Goal: Task Accomplishment & Management: Manage account settings

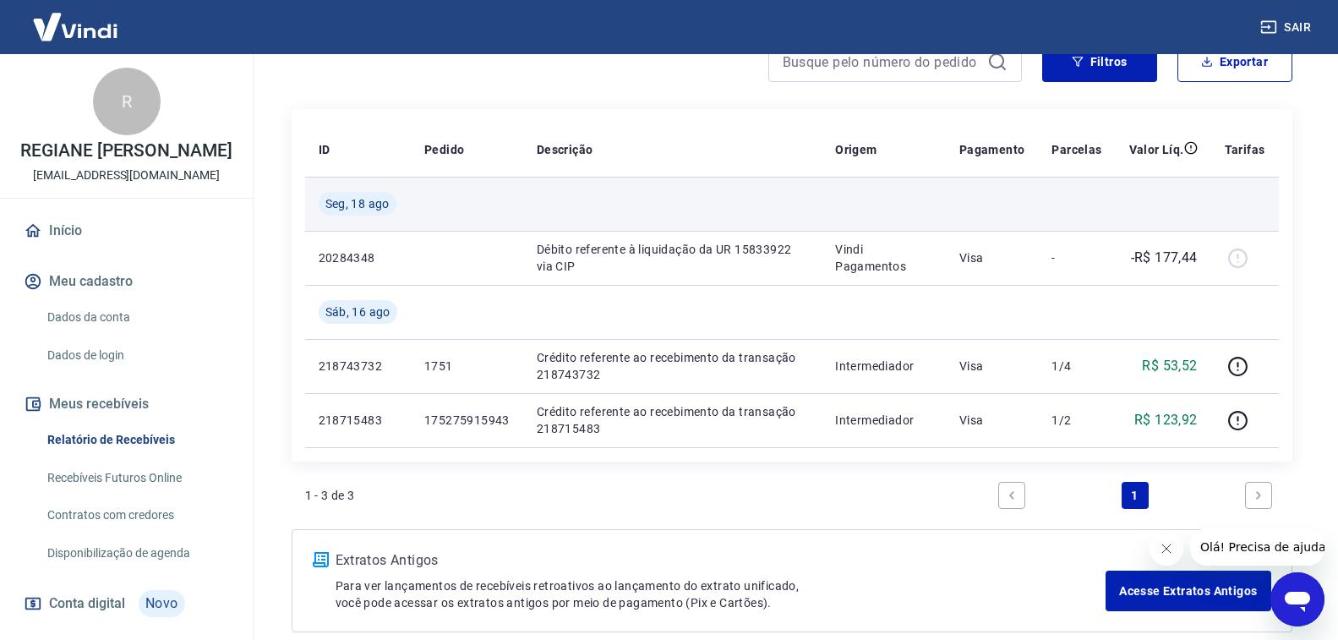
scroll to position [255, 0]
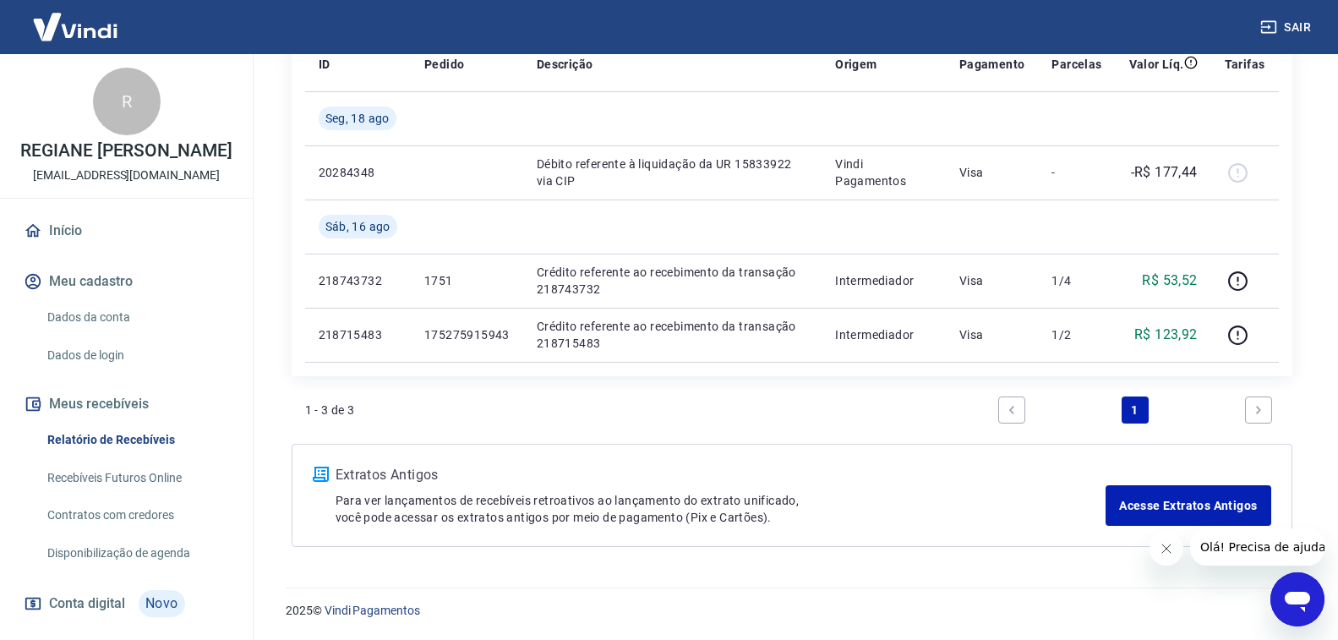
click at [1266, 413] on link "Next page" at bounding box center [1258, 410] width 27 height 27
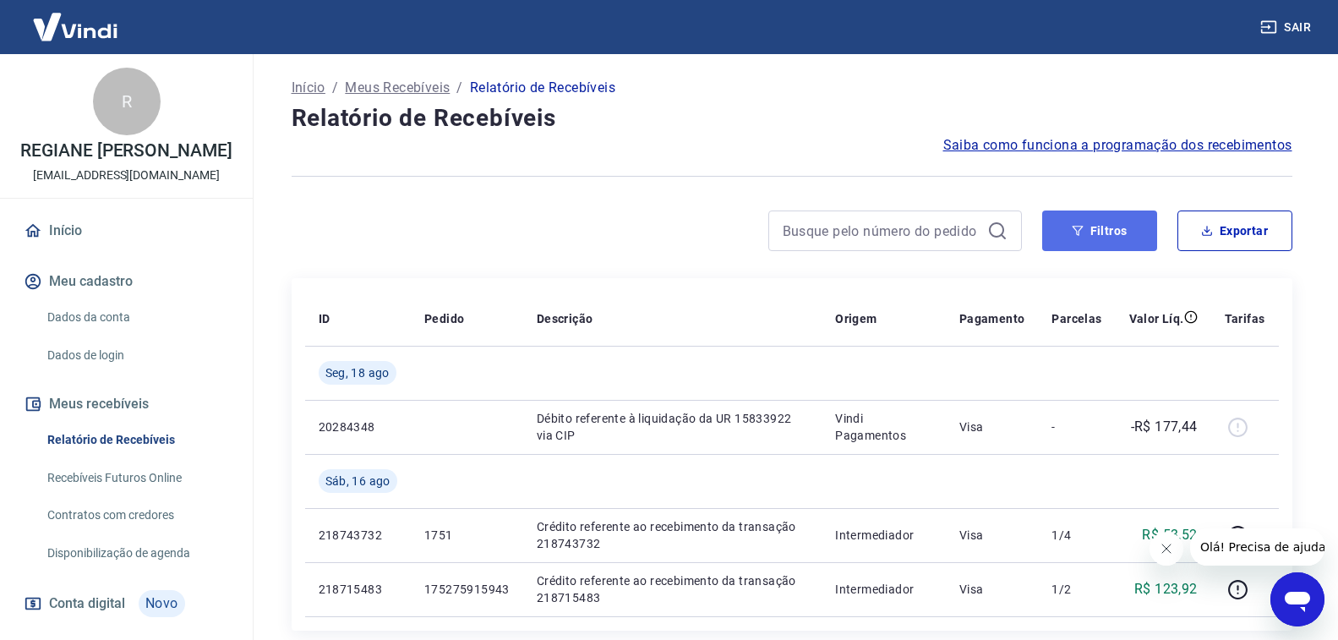
click at [1098, 229] on button "Filtros" at bounding box center [1100, 231] width 115 height 41
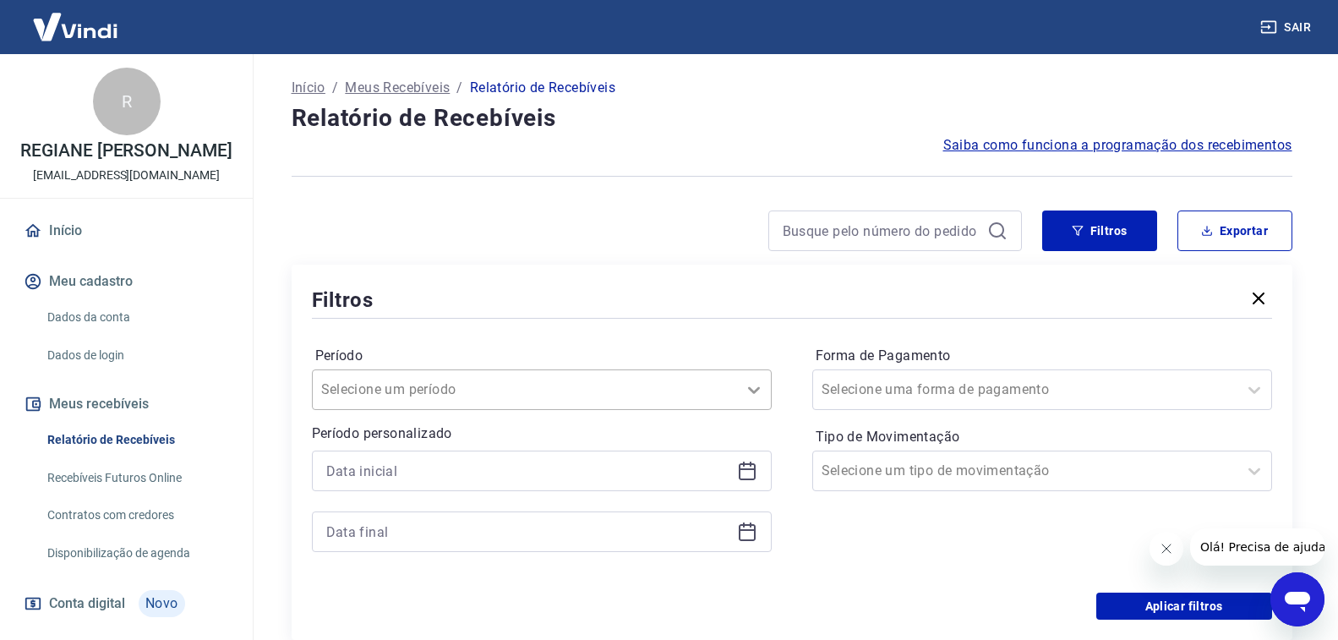
click at [758, 395] on icon at bounding box center [754, 390] width 20 height 20
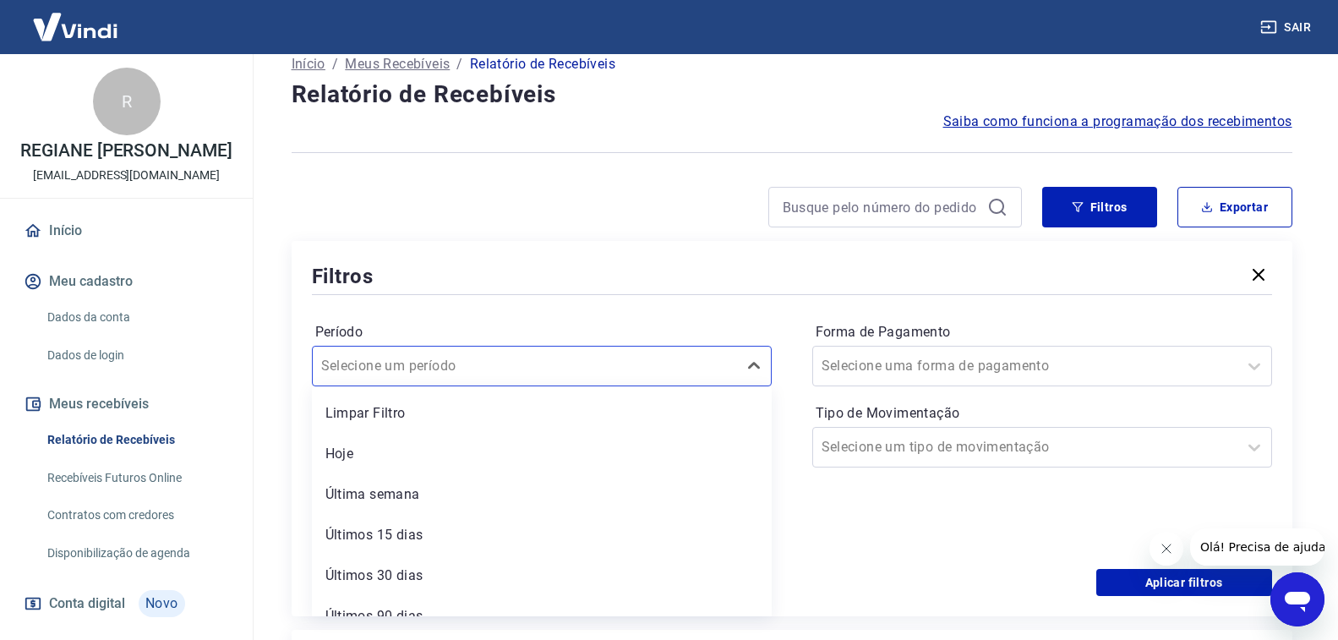
scroll to position [61, 0]
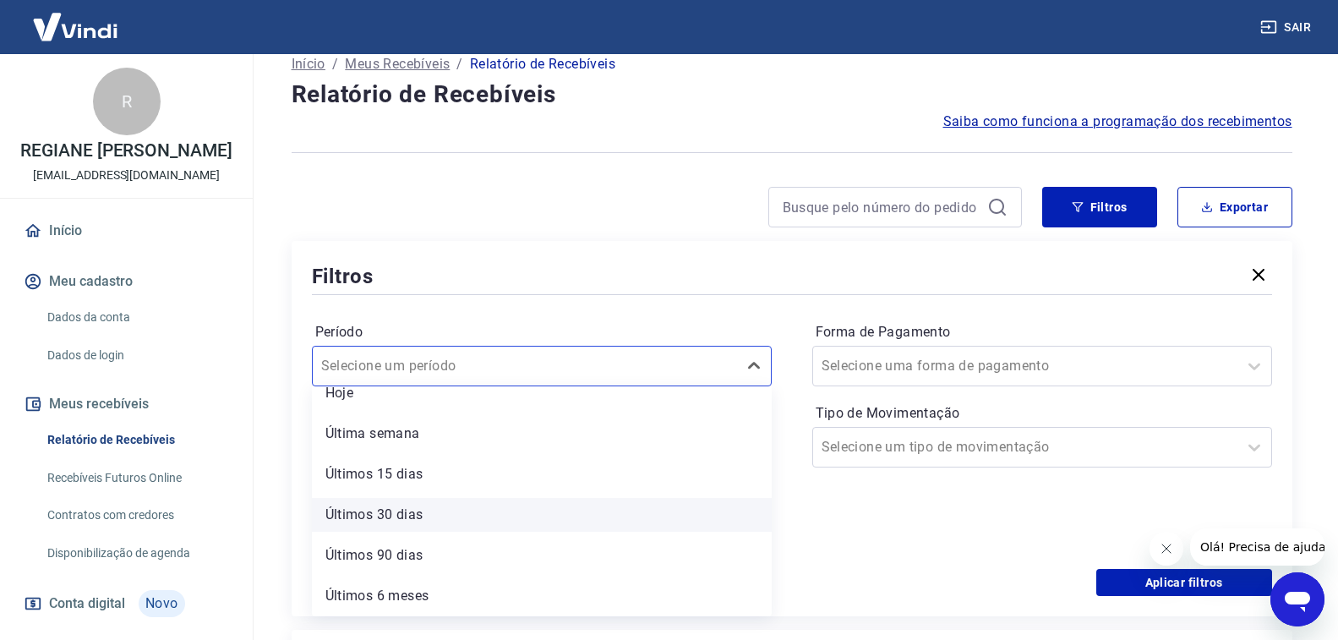
click at [491, 497] on div "Limpar Filtro Hoje Última semana Últimos 15 dias Últimos 30 dias Últimos 90 dia…" at bounding box center [542, 501] width 460 height 230
click at [491, 509] on div "Últimos 30 dias" at bounding box center [542, 515] width 460 height 34
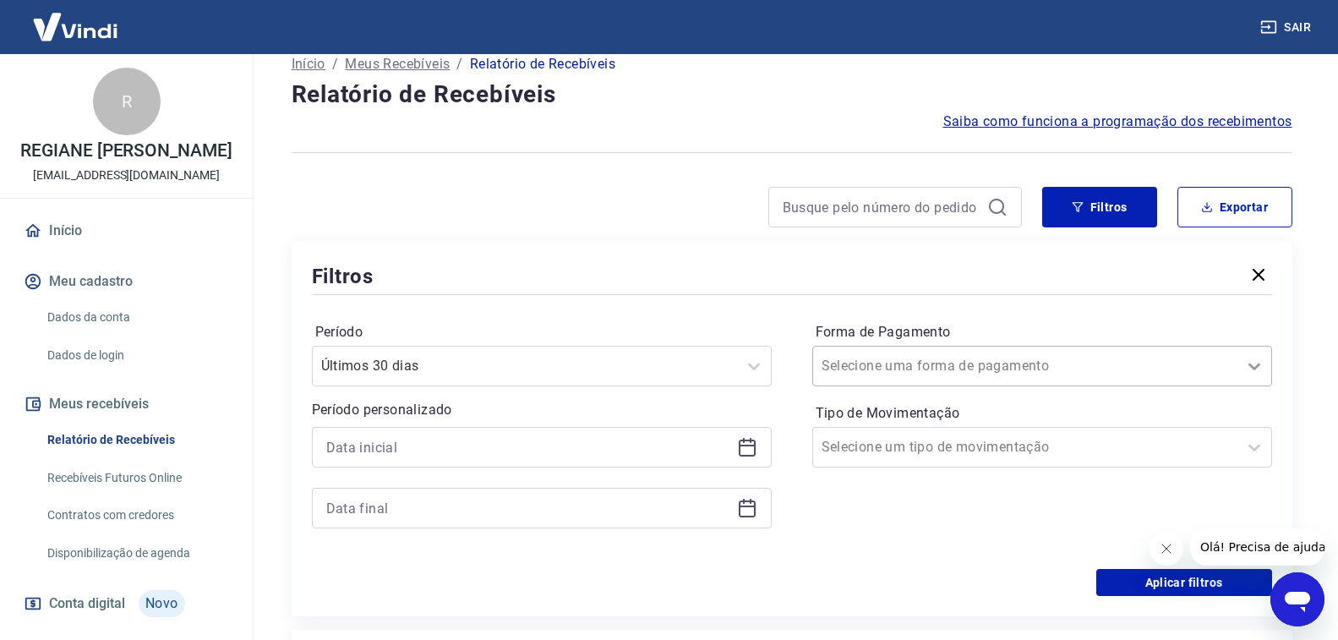
click at [1245, 369] on icon at bounding box center [1255, 366] width 20 height 20
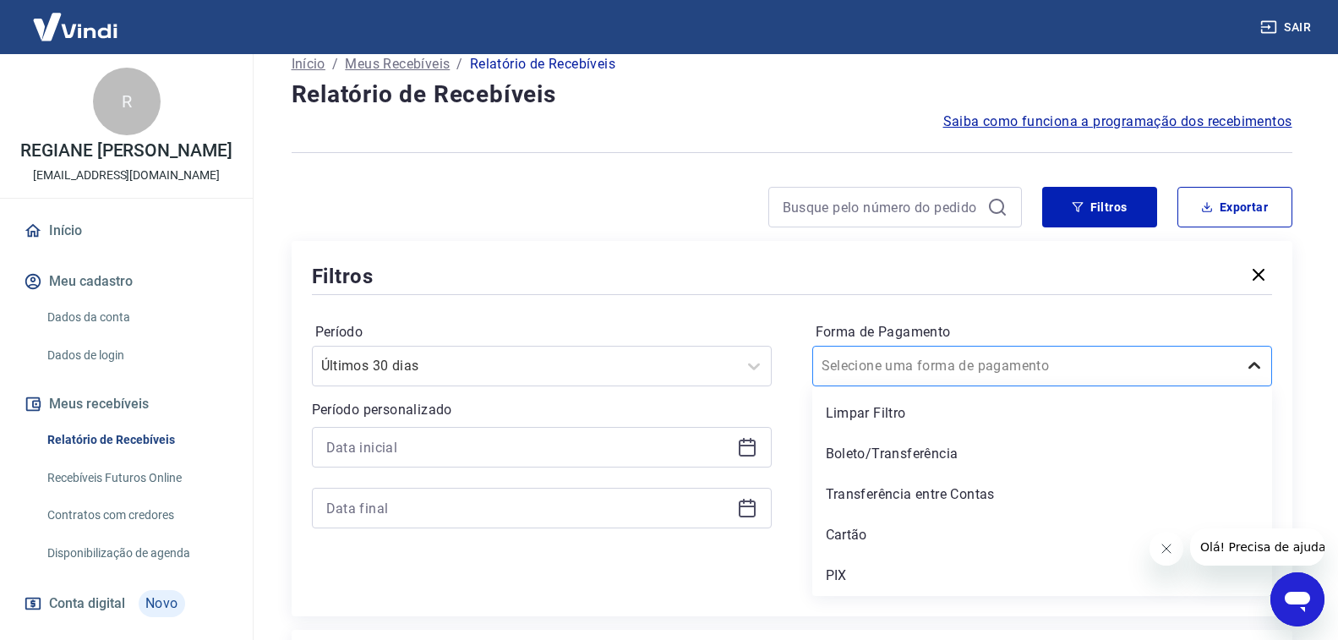
click at [1245, 373] on icon at bounding box center [1255, 366] width 20 height 20
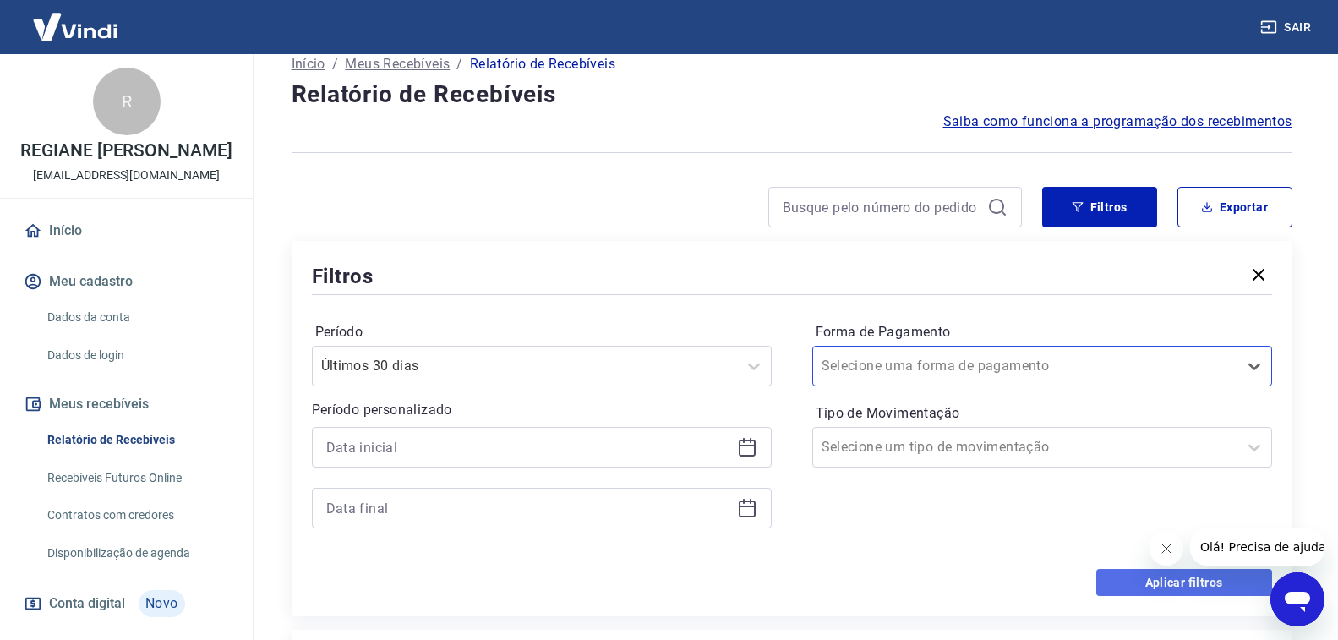
click at [1152, 582] on button "Aplicar filtros" at bounding box center [1185, 582] width 176 height 27
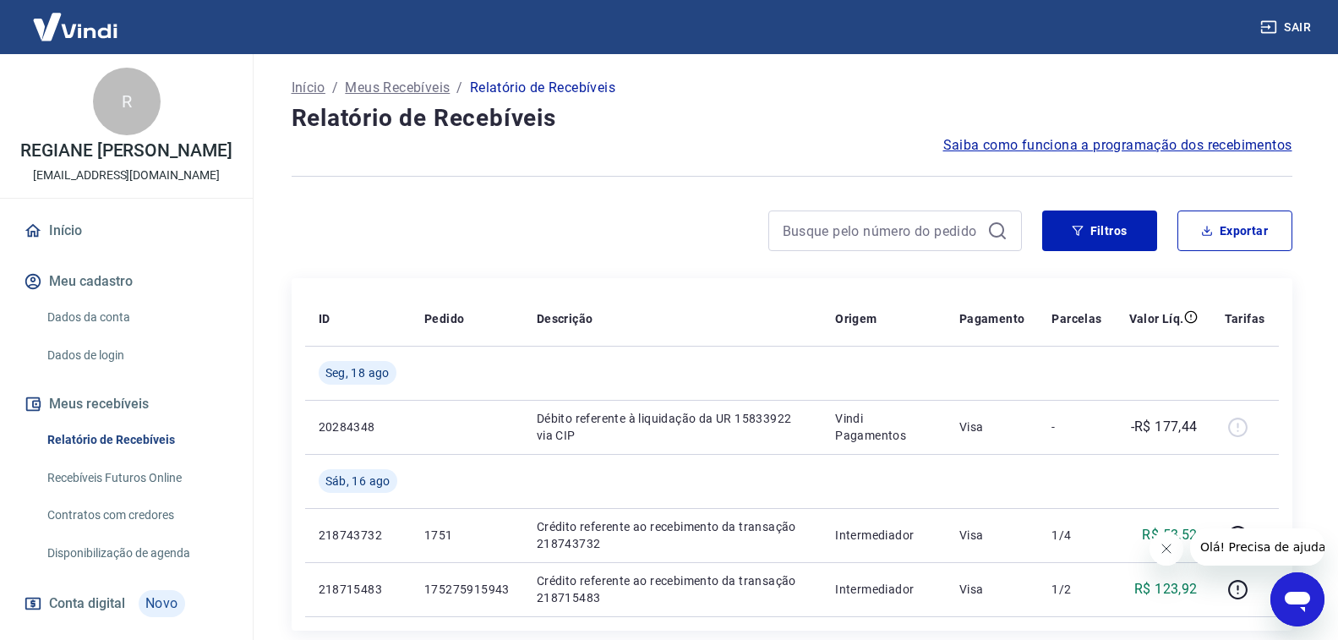
scroll to position [103, 0]
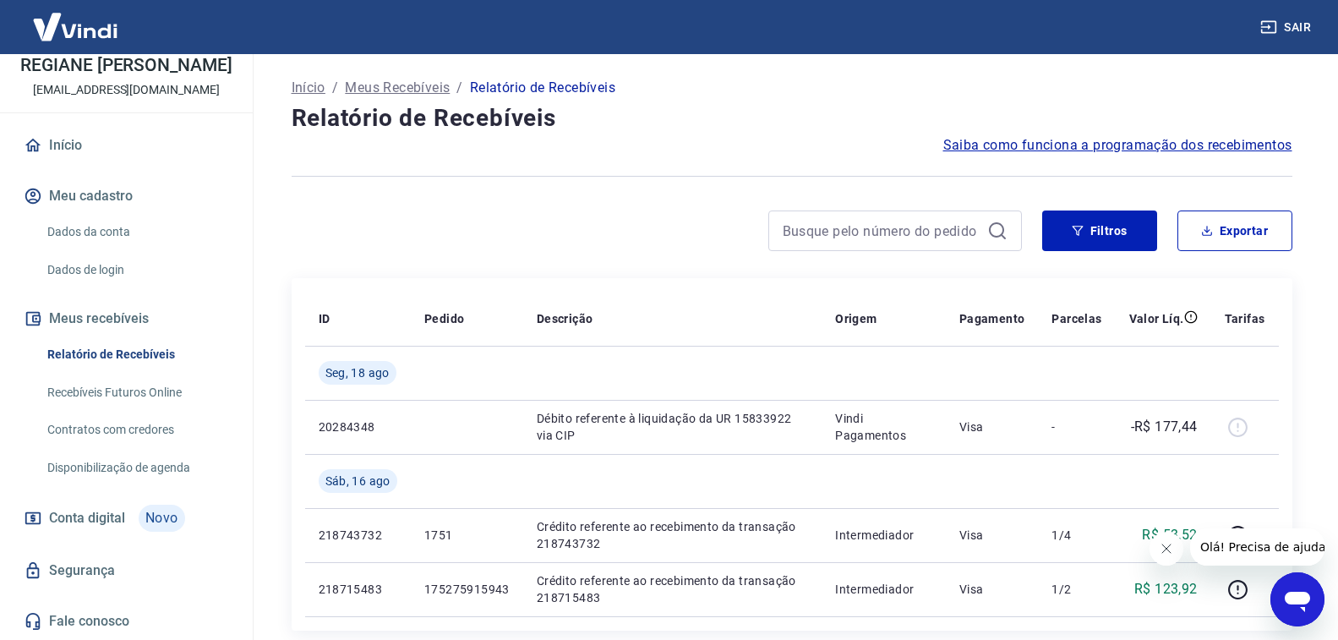
click at [393, 84] on p "Meus Recebíveis" at bounding box center [397, 88] width 105 height 20
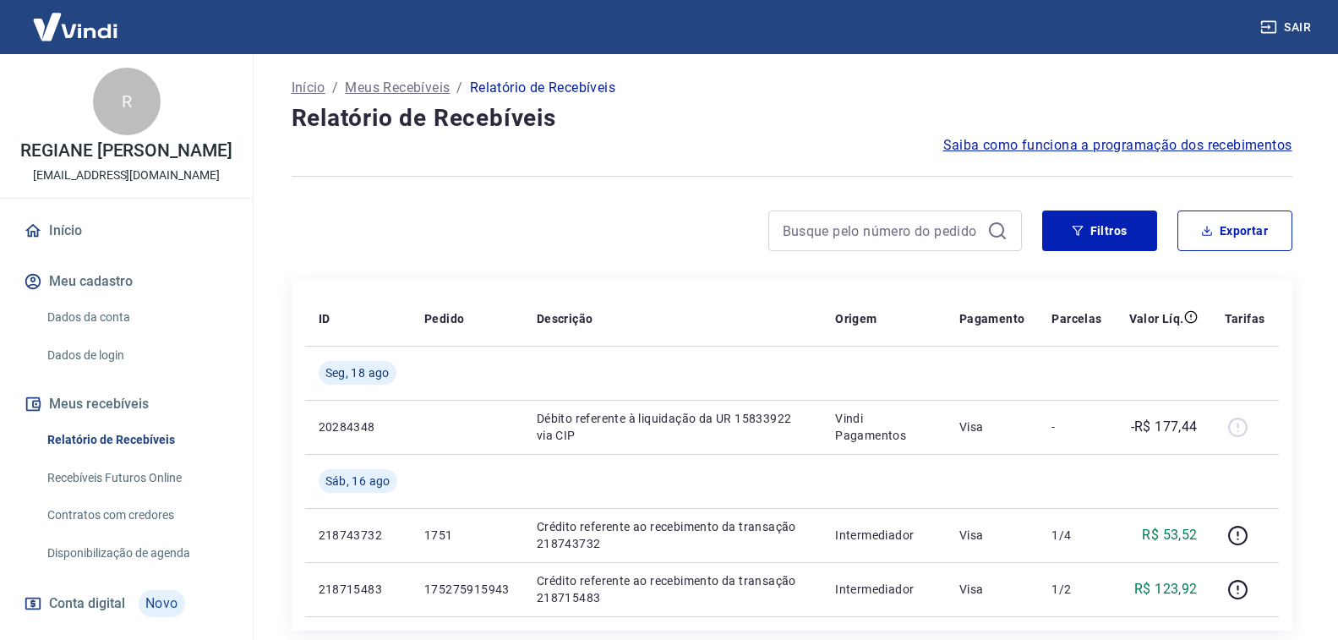
click at [311, 90] on p "Início" at bounding box center [309, 88] width 34 height 20
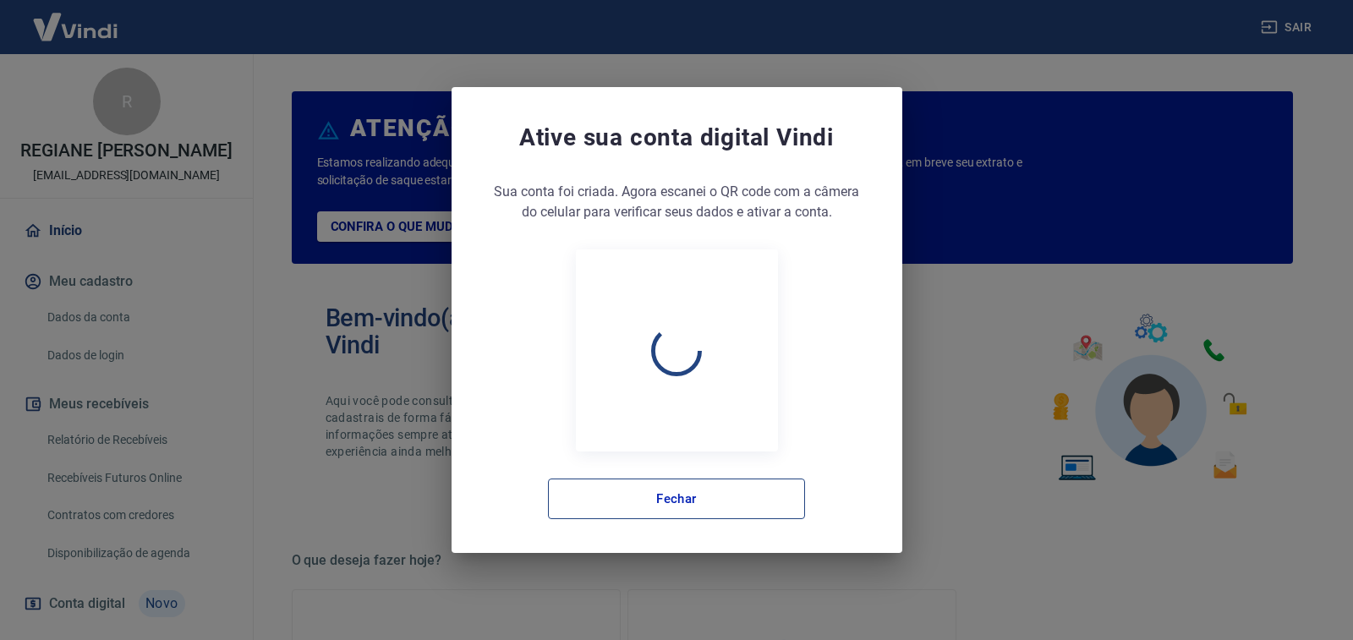
click at [742, 504] on button "Fechar" at bounding box center [676, 499] width 257 height 41
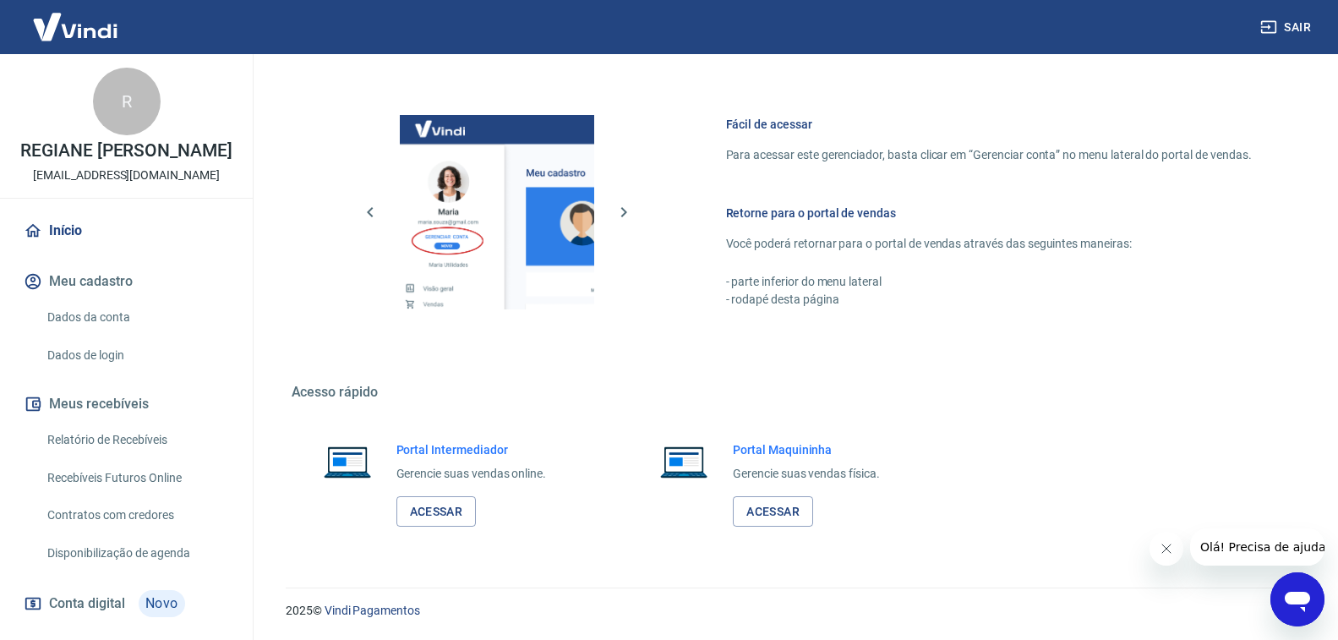
scroll to position [103, 0]
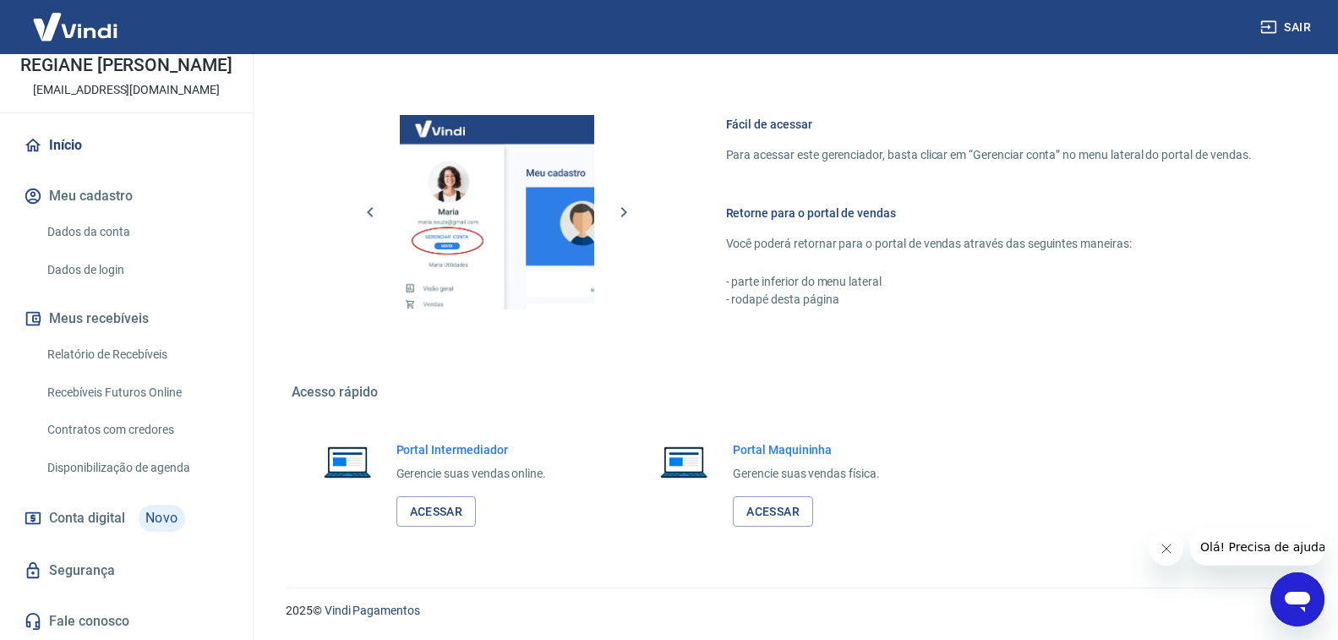
click at [161, 467] on link "Disponibilização de agenda" at bounding box center [137, 468] width 192 height 35
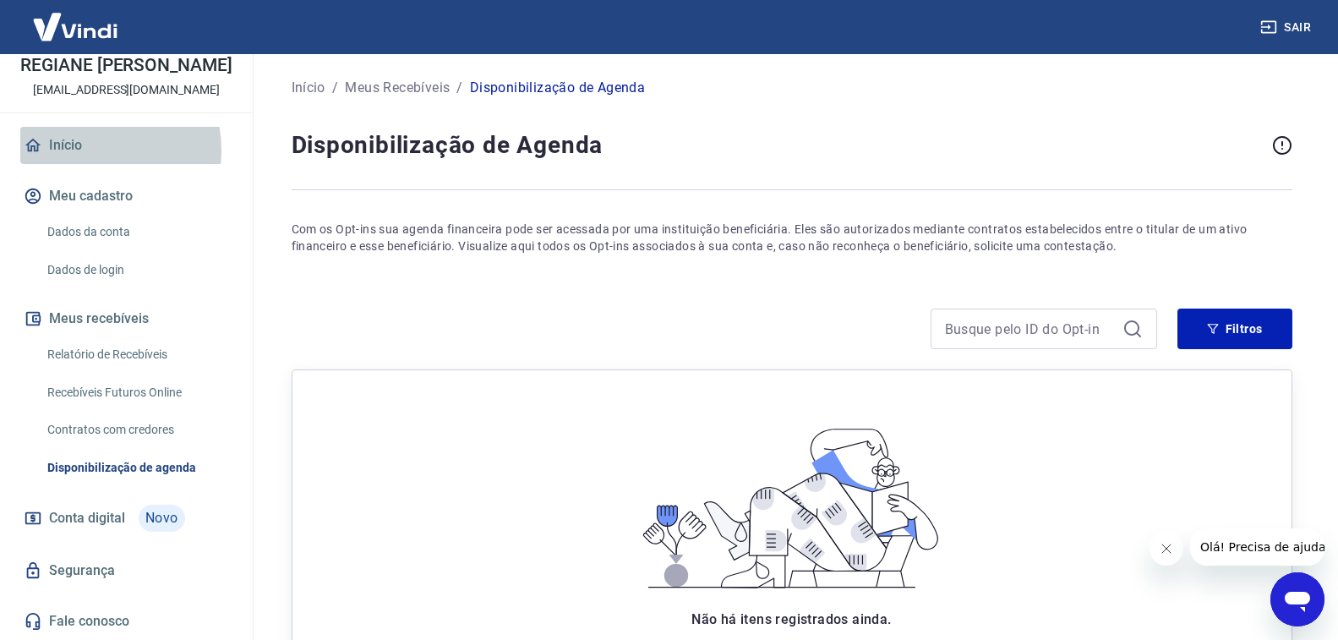
click at [88, 150] on link "Início" at bounding box center [126, 145] width 212 height 37
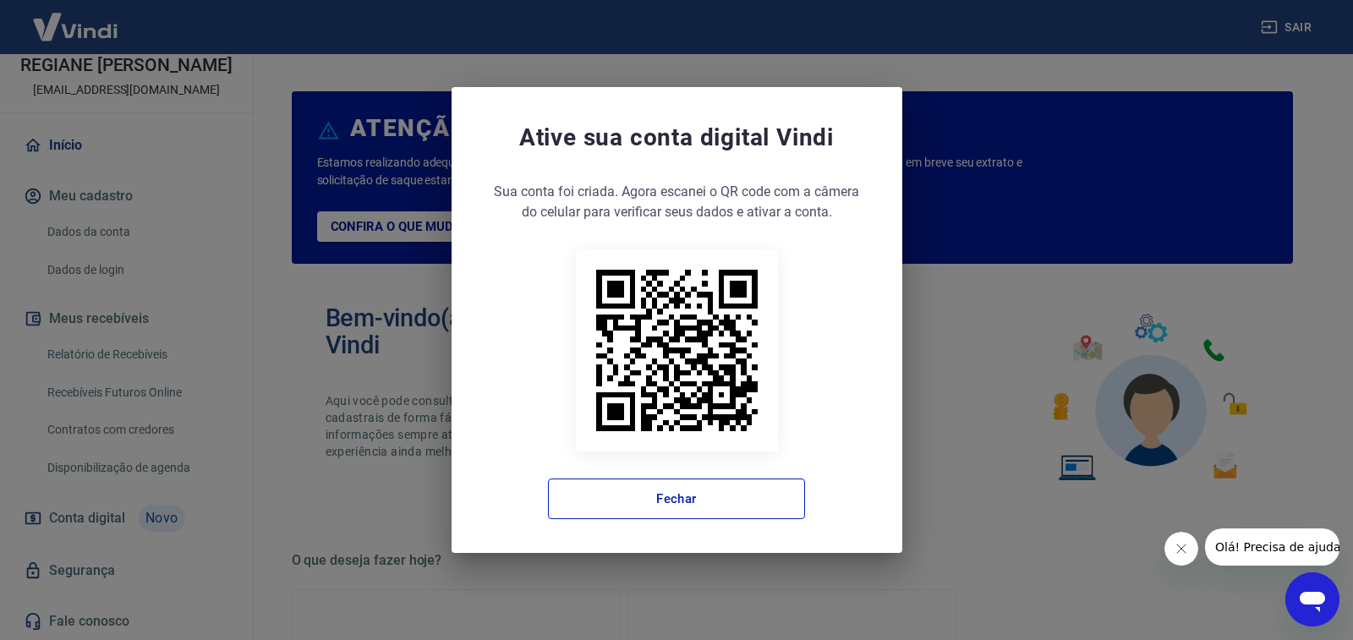
click at [760, 511] on button "Fechar" at bounding box center [676, 499] width 257 height 41
